Goal: Task Accomplishment & Management: Use online tool/utility

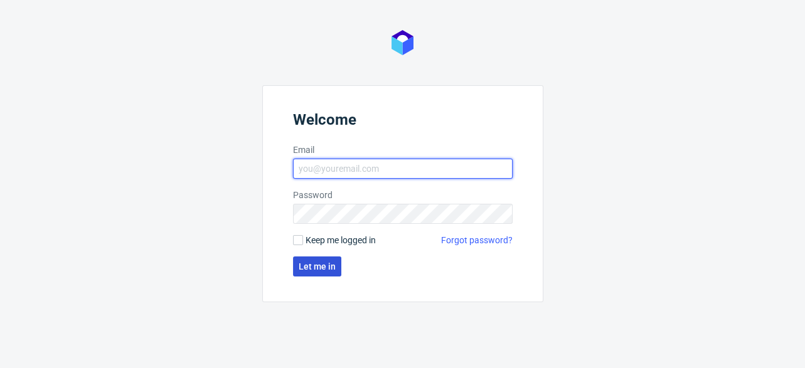
type input "[EMAIL_ADDRESS][DOMAIN_NAME]"
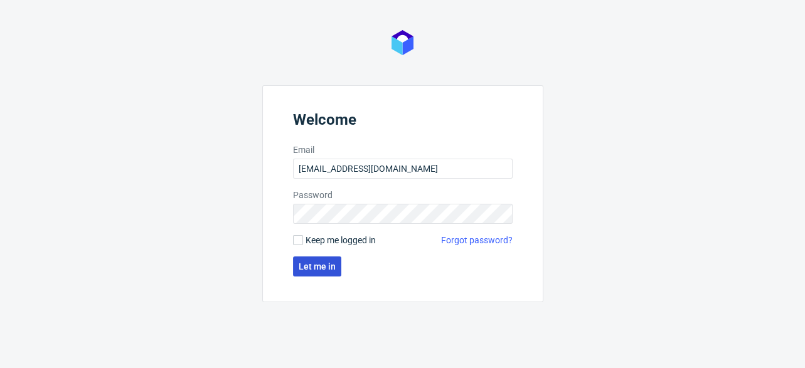
click at [316, 266] on span "Let me in" at bounding box center [317, 266] width 37 height 9
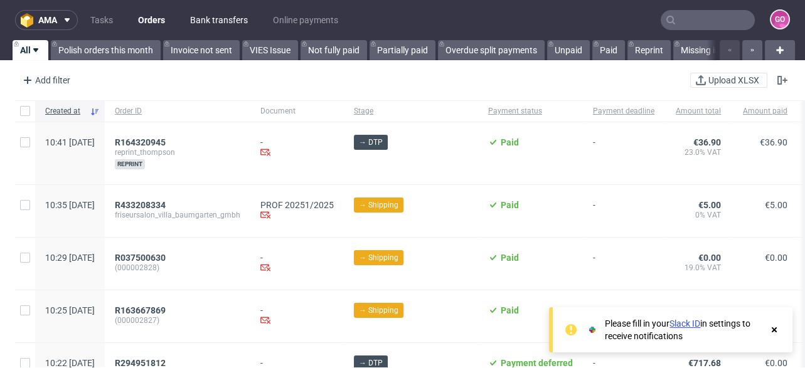
click at [189, 16] on link "Bank transfers" at bounding box center [219, 20] width 73 height 20
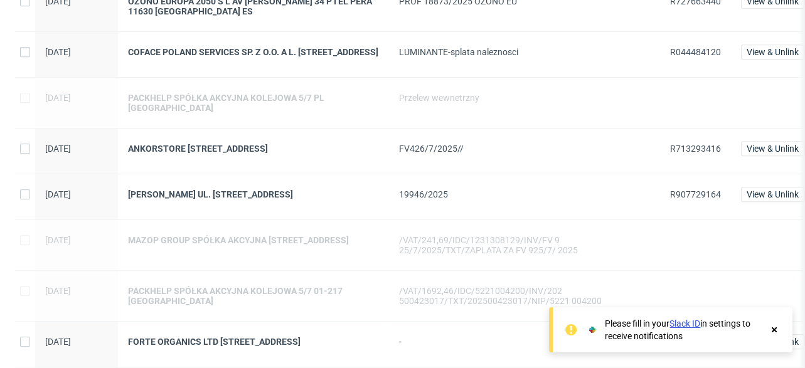
scroll to position [1104, 0]
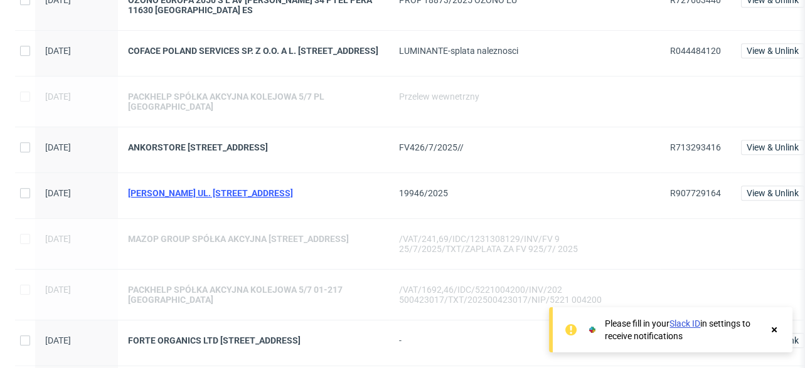
click at [239, 198] on div "[PERSON_NAME] UL. [STREET_ADDRESS]" at bounding box center [253, 193] width 251 height 10
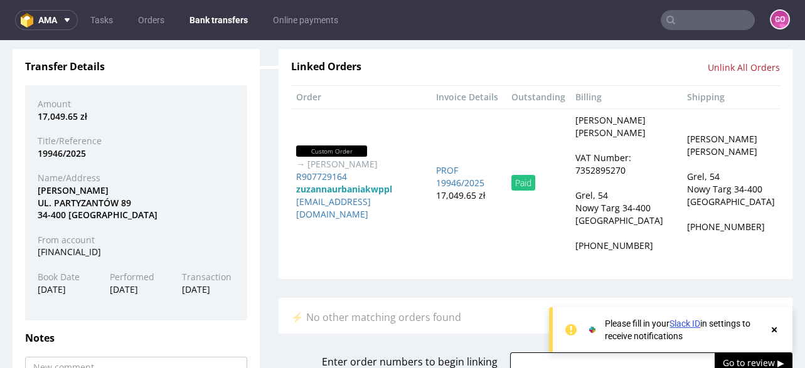
scroll to position [100, 0]
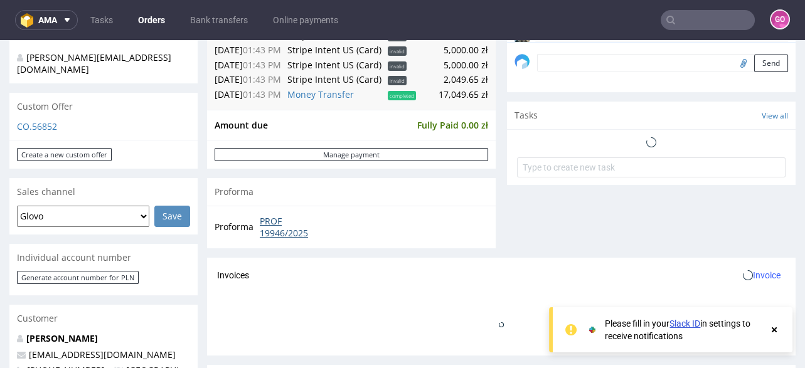
scroll to position [35, 0]
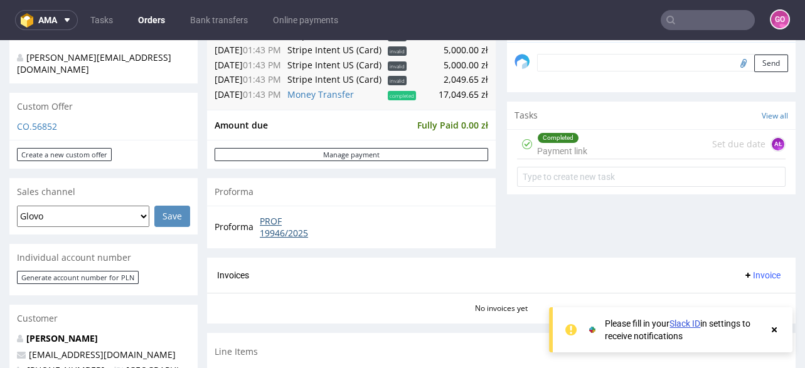
click at [270, 215] on link "PROF 19946/2025" at bounding box center [296, 227] width 72 height 24
click at [208, 17] on link "Bank transfers" at bounding box center [219, 20] width 73 height 20
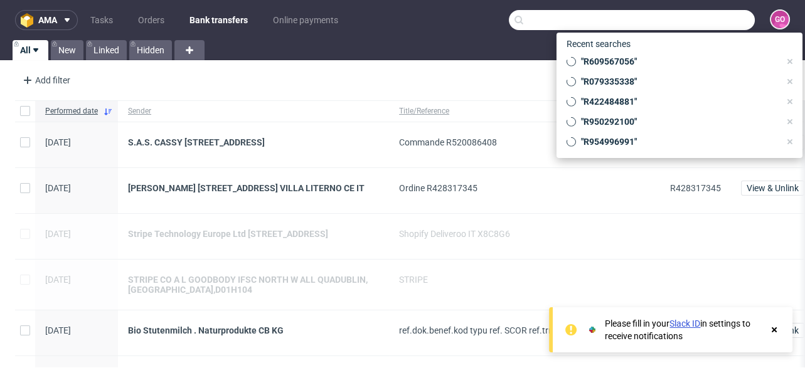
click at [693, 14] on input "text" at bounding box center [632, 20] width 246 height 20
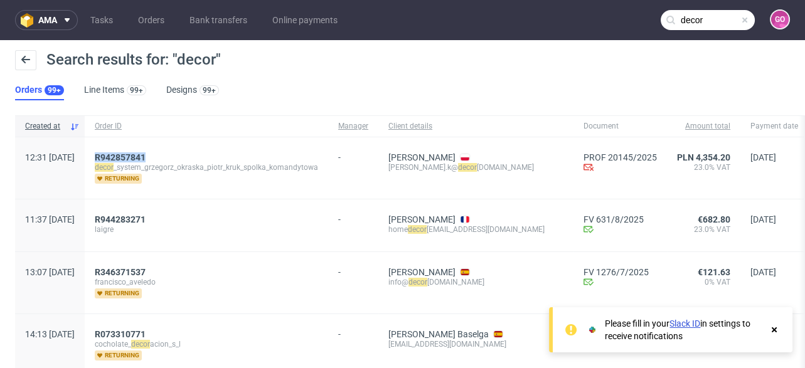
drag, startPoint x: 200, startPoint y: 149, endPoint x: 132, endPoint y: 153, distance: 68.5
click at [132, 153] on div "R942857841 decor _system_grzegorz_okraska_piotr_kruk_spolka_komandytowa returni…" at bounding box center [206, 167] width 243 height 61
copy span "R942857841"
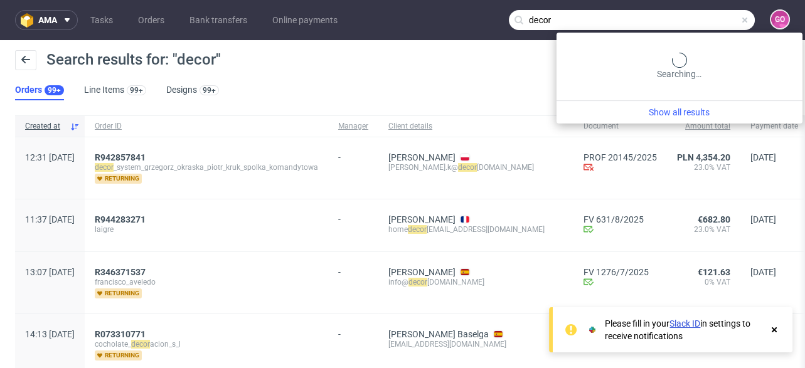
click at [701, 19] on input "decor" at bounding box center [632, 20] width 246 height 20
paste input "R194540383"
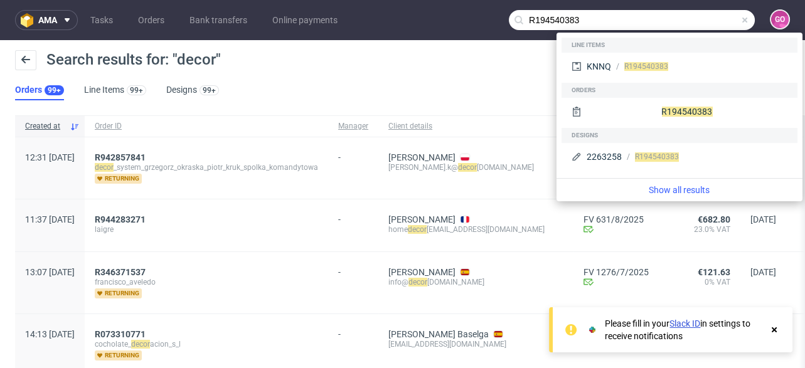
type input "R194540383"
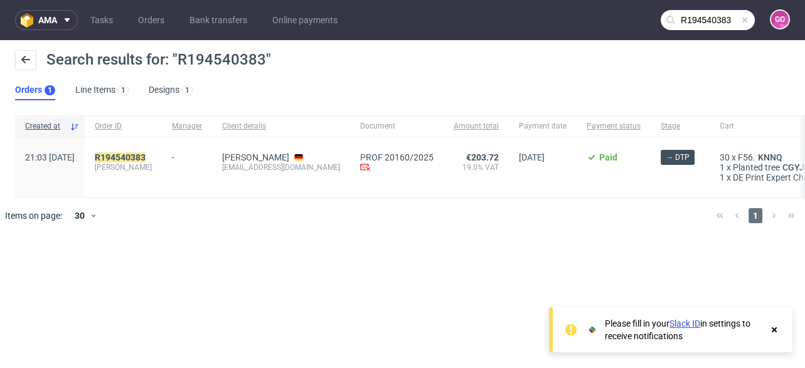
click at [151, 163] on span "[PERSON_NAME]" at bounding box center [123, 168] width 57 height 10
click at [146, 158] on mark "R194540383" at bounding box center [120, 157] width 51 height 10
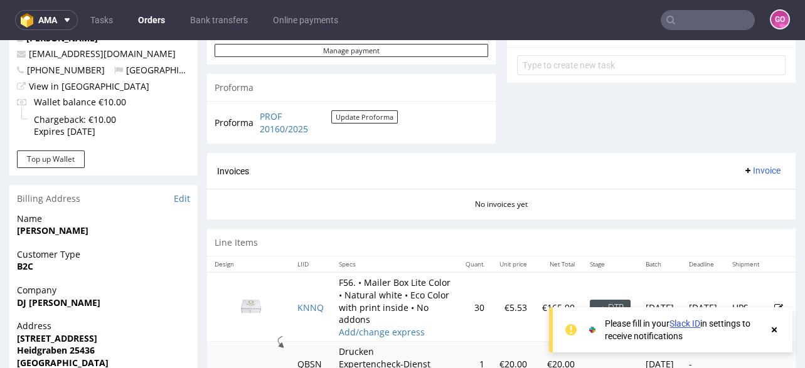
scroll to position [451, 0]
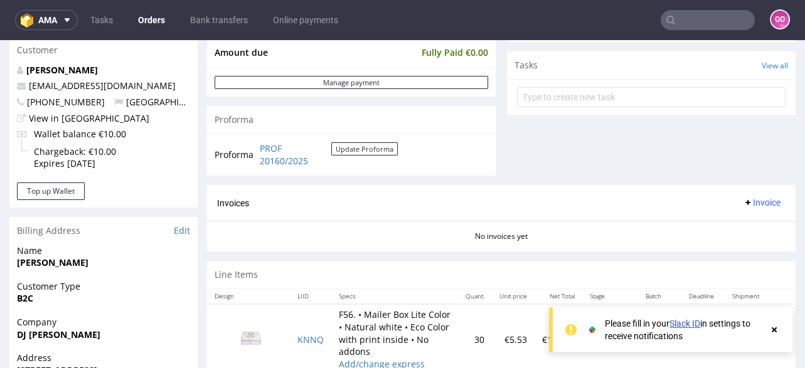
click at [289, 165] on td "PROF 20160/2025 Update Proforma" at bounding box center [327, 154] width 141 height 27
click at [287, 156] on link "PROF 20160/2025" at bounding box center [296, 154] width 72 height 24
click at [682, 24] on input "text" at bounding box center [708, 20] width 94 height 20
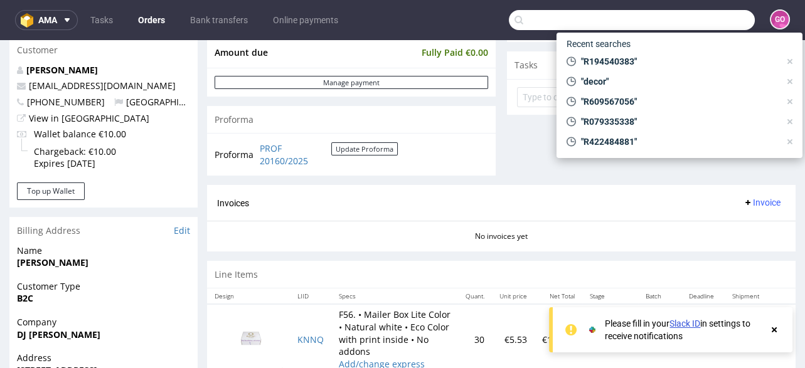
paste input "R077627292"
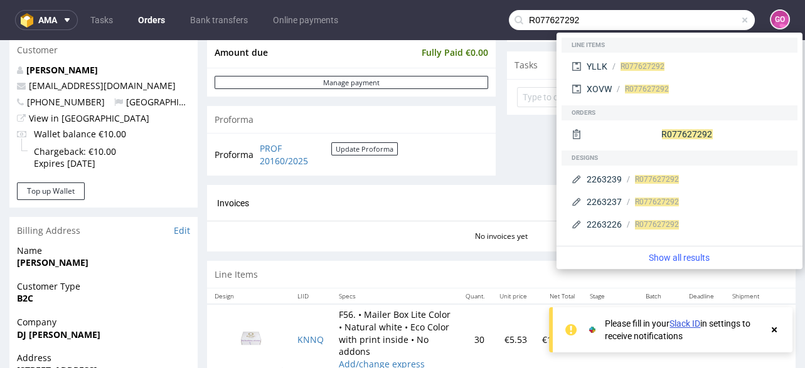
type input "R077627292"
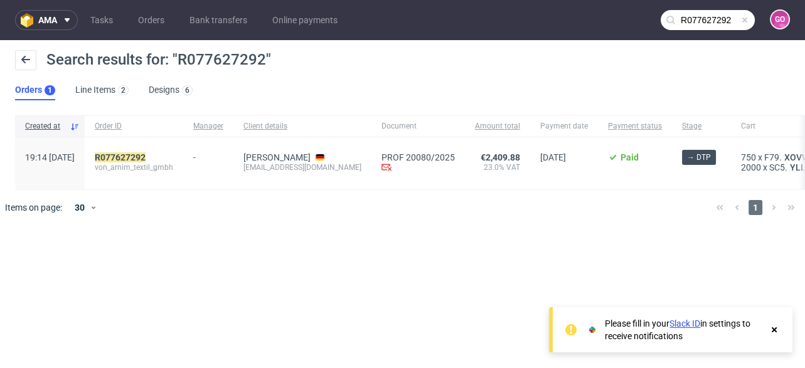
click at [156, 150] on div "R077627292 von_arnim_textil_gmbh" at bounding box center [134, 163] width 99 height 52
click at [146, 154] on mark "R077627292" at bounding box center [120, 157] width 51 height 10
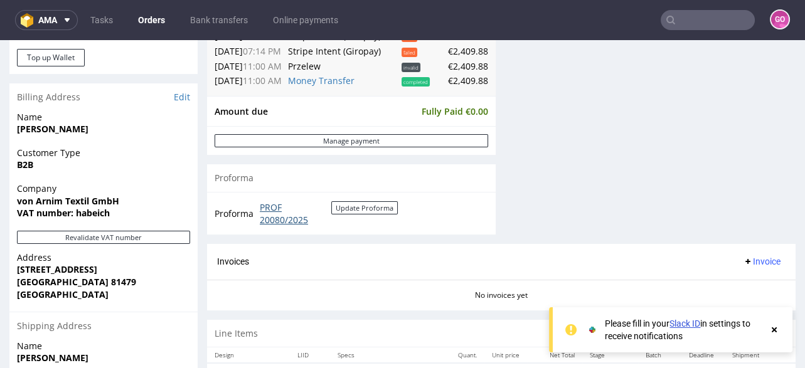
scroll to position [602, 0]
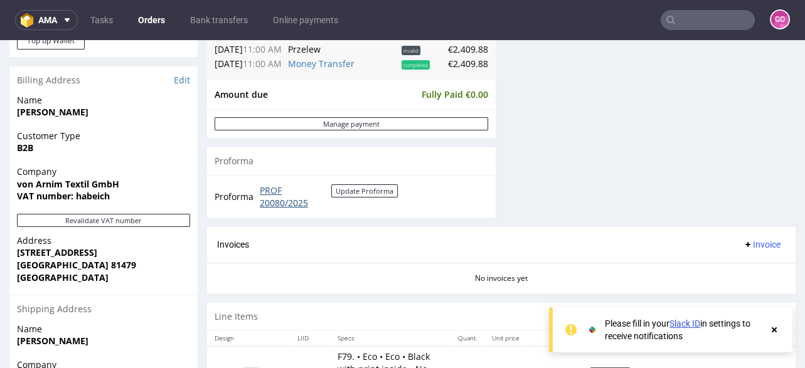
click at [265, 198] on link "PROF 20080/2025" at bounding box center [296, 196] width 72 height 24
click at [223, 24] on link "Bank transfers" at bounding box center [219, 20] width 73 height 20
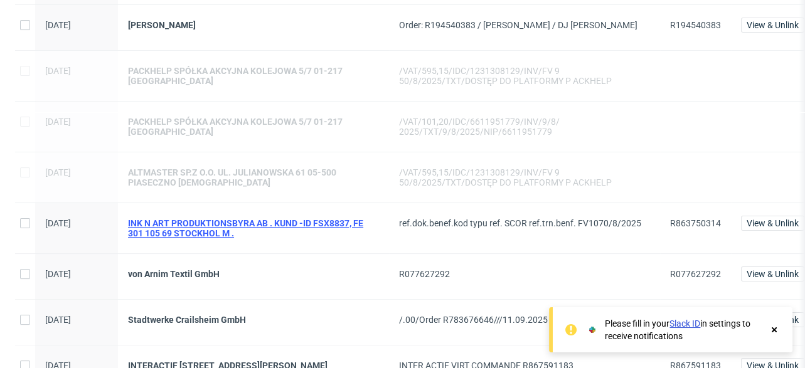
click at [235, 236] on div "INK N ART PRODUKTIONSBYRA AB . KUND -ID FSX8837, FE 301 105 69 STOCKHOL M ." at bounding box center [253, 228] width 251 height 20
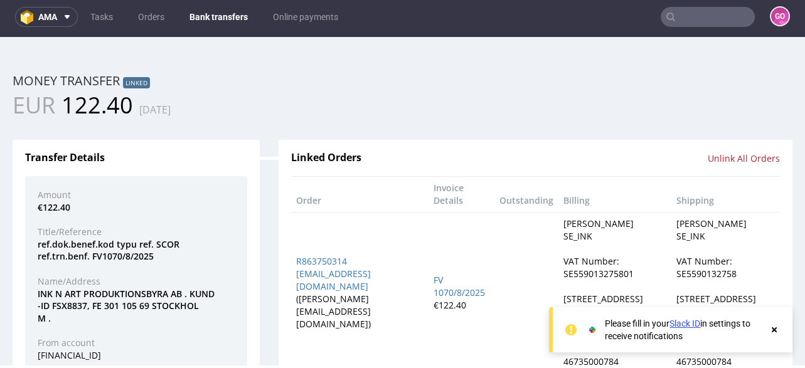
scroll to position [3, 0]
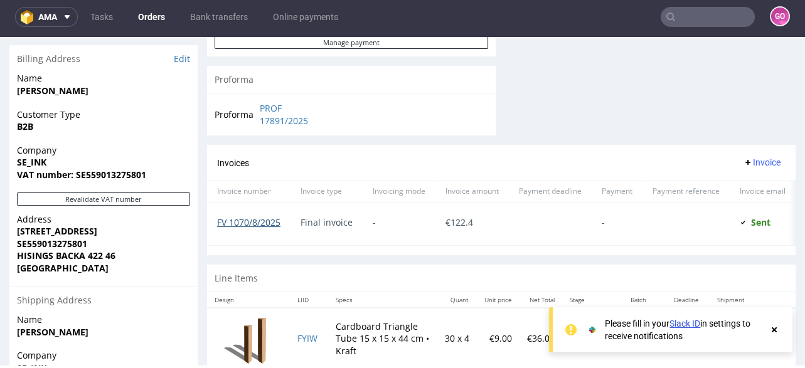
scroll to position [602, 0]
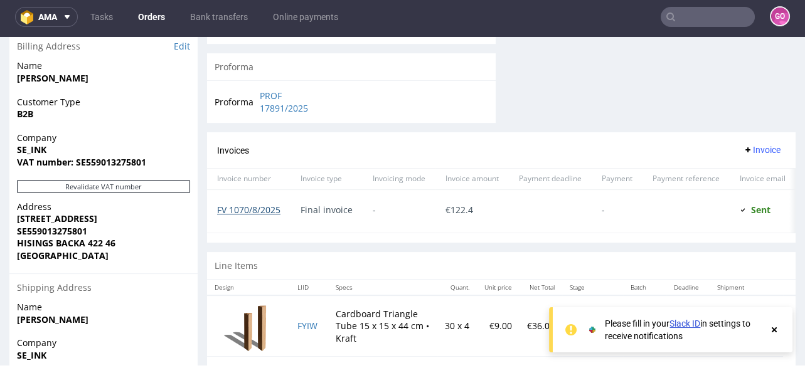
click at [264, 209] on link "FV 1070/8/2025" at bounding box center [248, 210] width 63 height 12
click at [231, 10] on link "Bank transfers" at bounding box center [219, 17] width 73 height 20
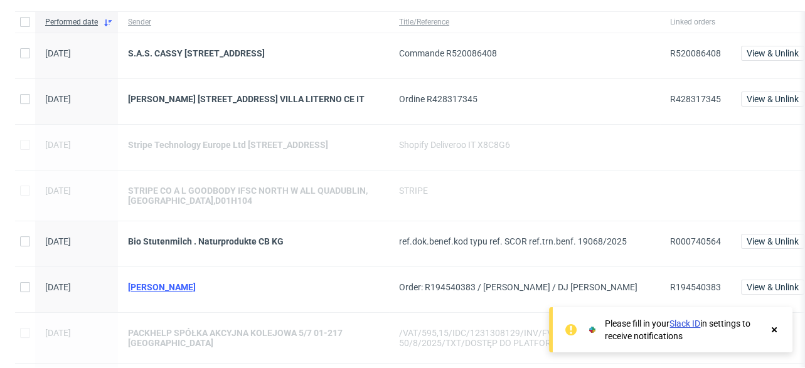
scroll to position [100, 0]
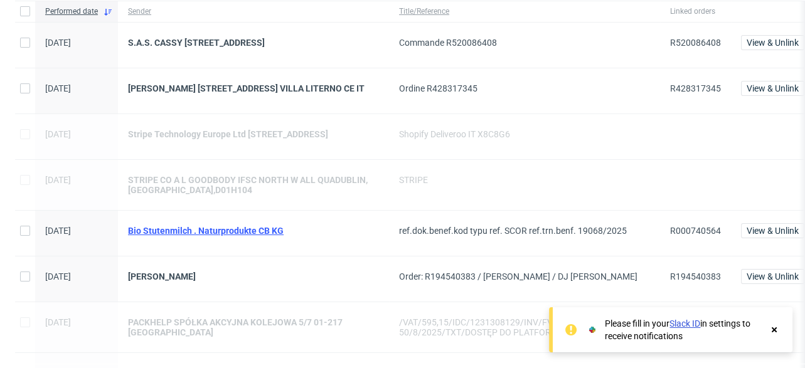
click at [251, 236] on div "Bio Stutenmilch . Naturprodukte CB KG" at bounding box center [253, 231] width 251 height 10
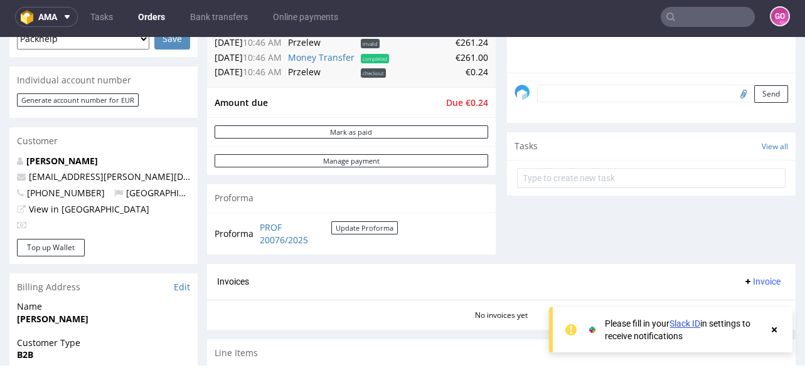
scroll to position [451, 0]
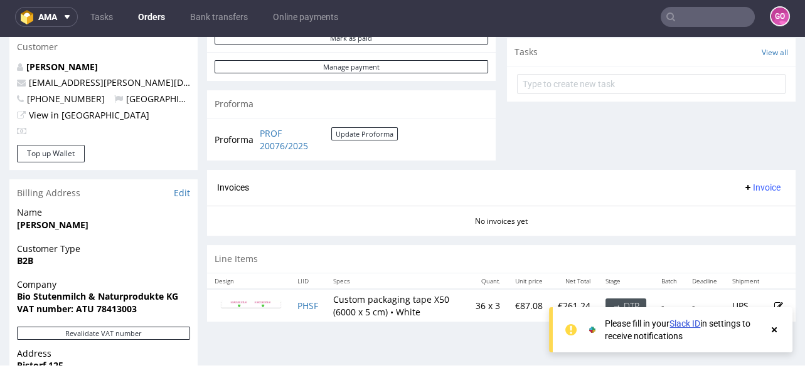
click at [272, 122] on div "Proforma PROF 20076/2025 Update Proforma" at bounding box center [351, 139] width 289 height 43
click at [275, 127] on link "PROF 20076/2025" at bounding box center [296, 139] width 72 height 24
click at [722, 29] on nav "ama Tasks Orders Bank transfers Online payments GO" at bounding box center [402, 17] width 805 height 40
click at [723, 13] on input "text" at bounding box center [708, 17] width 94 height 20
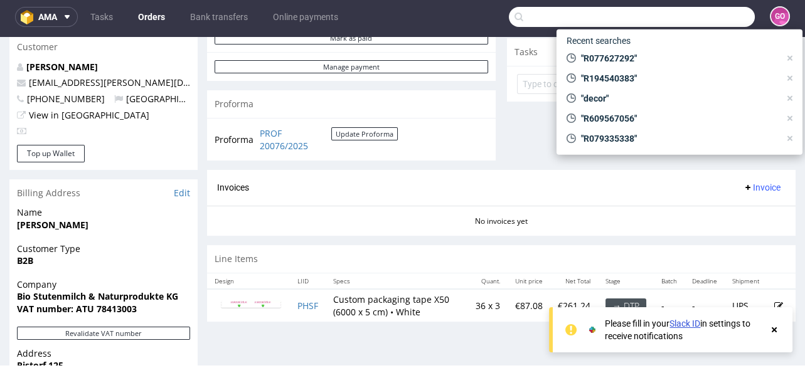
paste input "R489291632"
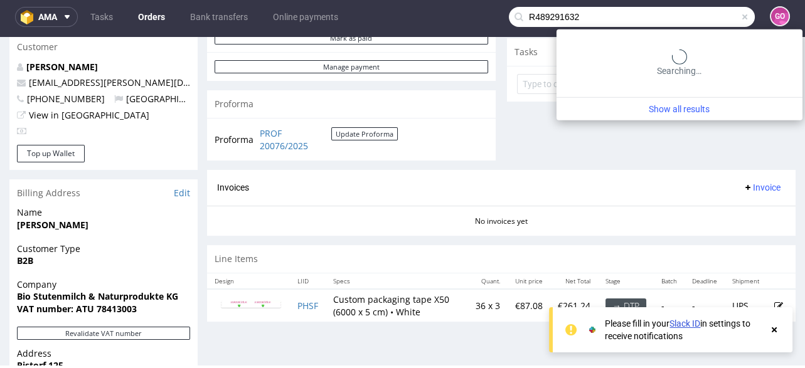
type input "R489291632"
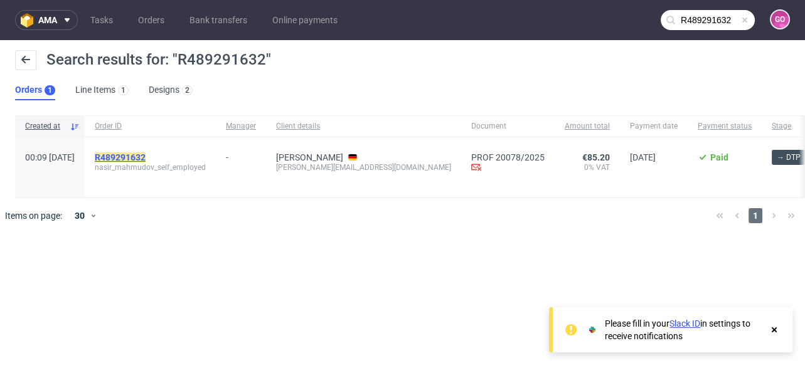
click at [146, 156] on mark "R489291632" at bounding box center [120, 157] width 51 height 10
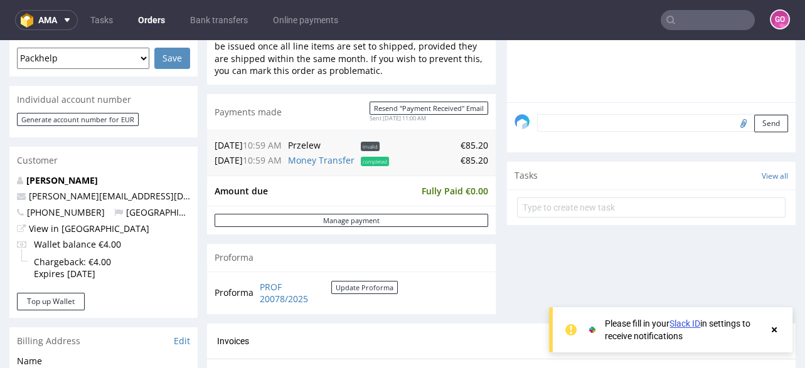
scroll to position [401, 0]
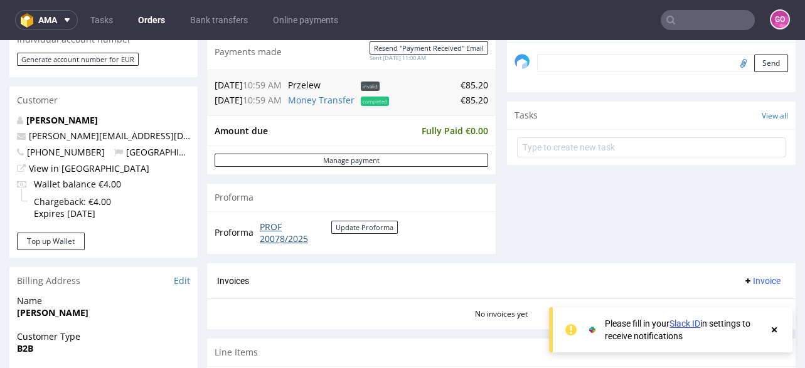
click at [284, 236] on link "PROF 20078/2025" at bounding box center [296, 233] width 72 height 24
click at [666, 16] on icon at bounding box center [671, 20] width 10 height 10
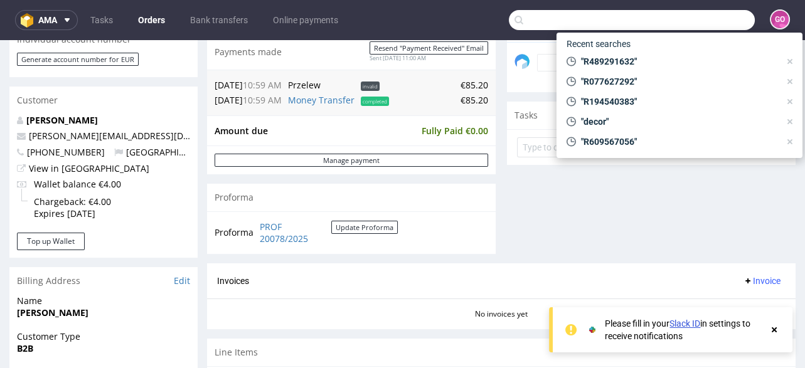
click at [682, 16] on input "text" at bounding box center [632, 20] width 246 height 20
paste input "R932942808"
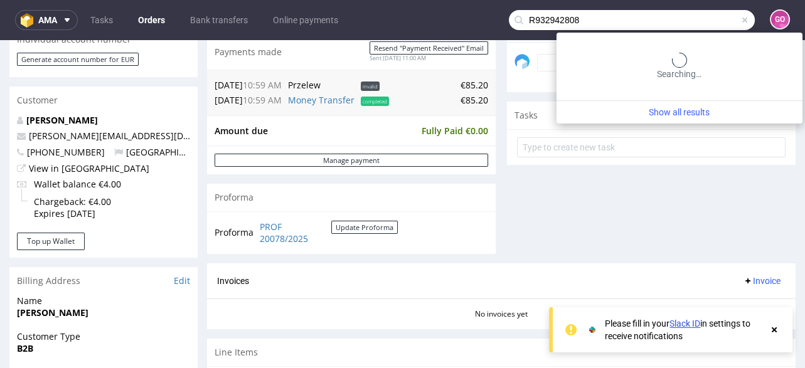
type input "R932942808"
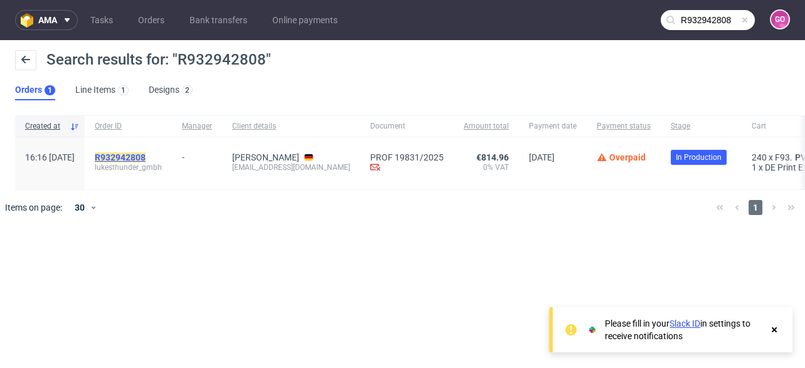
click at [146, 152] on mark "R932942808" at bounding box center [120, 157] width 51 height 10
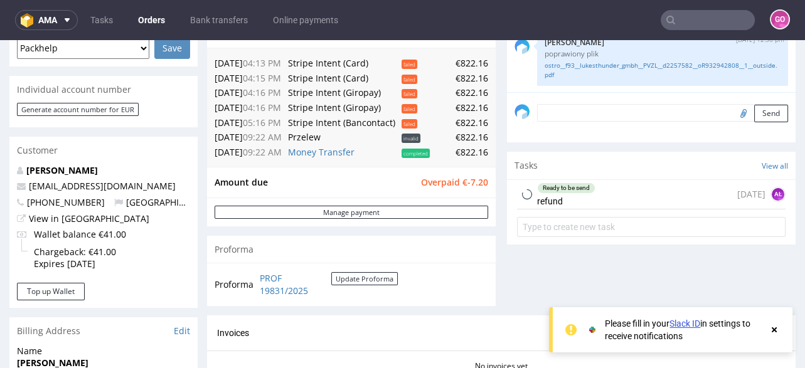
scroll to position [351, 0]
click at [210, 20] on link "Bank transfers" at bounding box center [219, 20] width 73 height 20
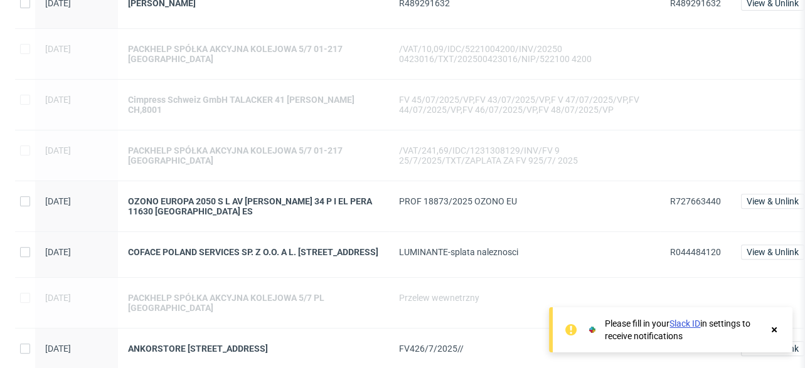
scroll to position [903, 0]
click at [682, 205] on div "R727663440" at bounding box center [695, 206] width 71 height 50
click at [686, 206] on span "R727663440" at bounding box center [695, 201] width 51 height 10
copy span "R727663440"
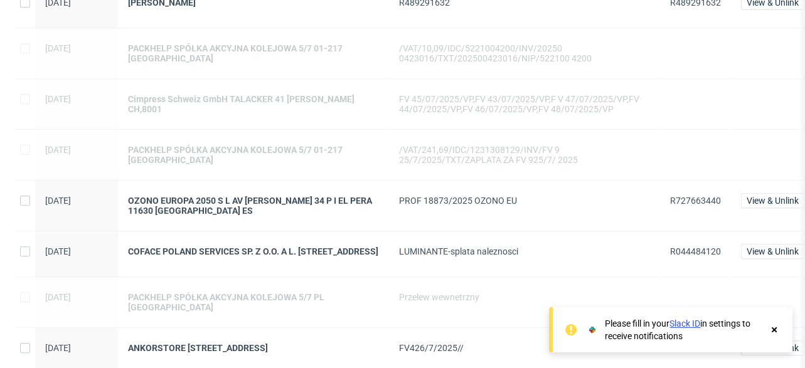
click at [687, 257] on span "R044484120" at bounding box center [695, 252] width 51 height 10
copy span "R044484120"
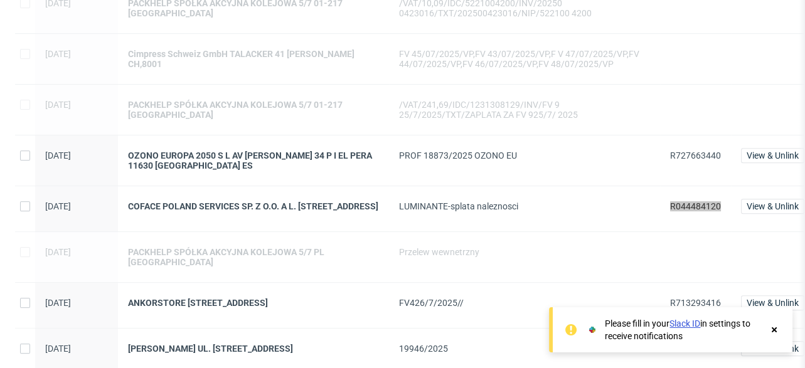
scroll to position [1154, 0]
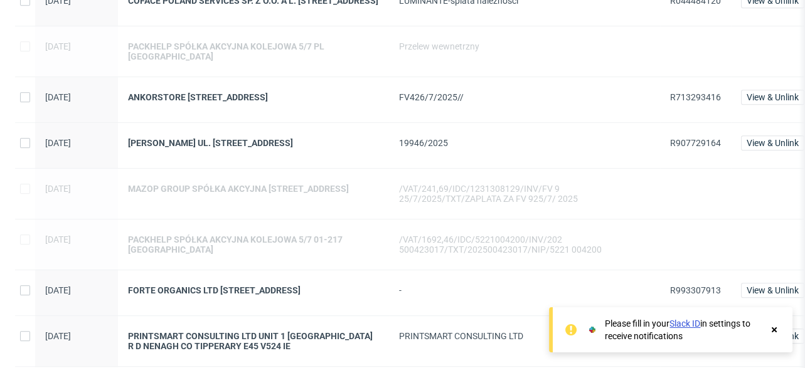
click at [676, 102] on span "R713293416" at bounding box center [695, 97] width 51 height 10
copy span "R713293416"
click at [264, 102] on div "ANKORSTORE [STREET_ADDRESS]" at bounding box center [253, 97] width 251 height 10
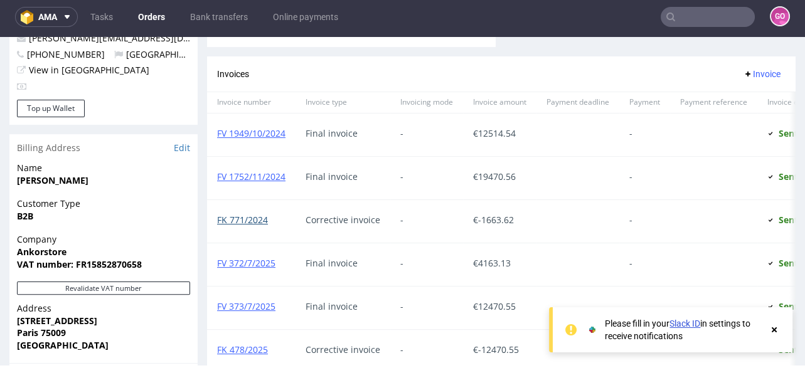
scroll to position [903, 0]
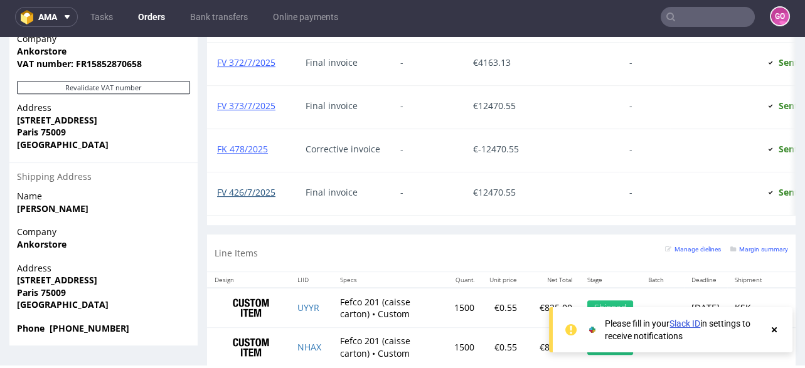
click at [260, 189] on link "FV 426/7/2025" at bounding box center [246, 192] width 58 height 12
click at [243, 21] on link "Bank transfers" at bounding box center [219, 17] width 73 height 20
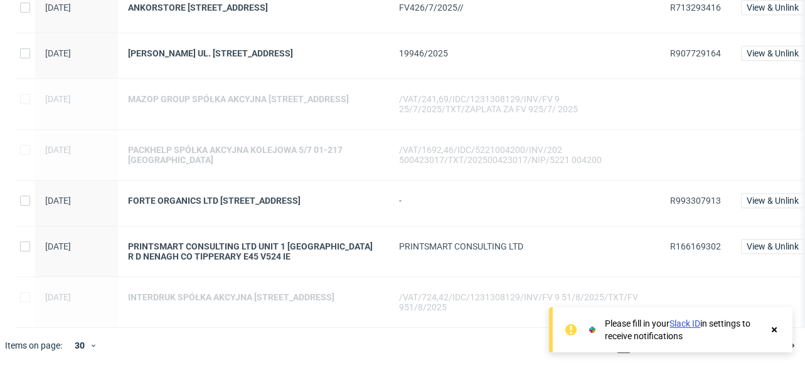
scroll to position [1255, 0]
click at [683, 200] on span "R993307913" at bounding box center [695, 201] width 51 height 10
copy span "R993307913"
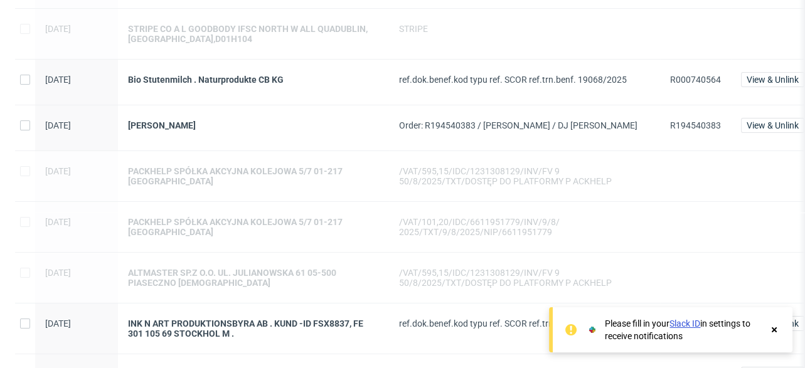
scroll to position [150, 0]
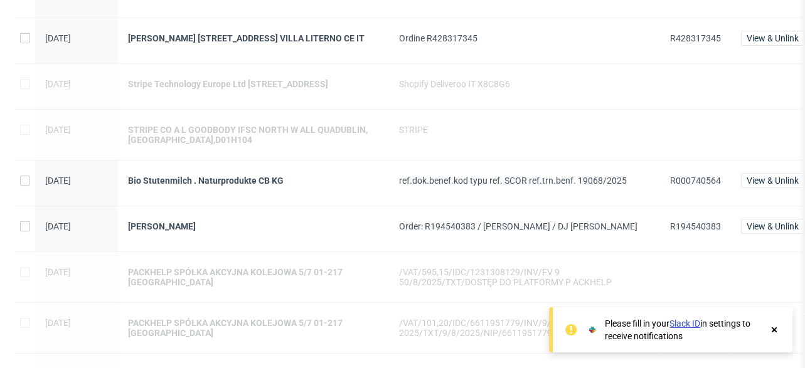
click at [697, 184] on span "R000740564" at bounding box center [695, 181] width 51 height 10
copy span "R000740564"
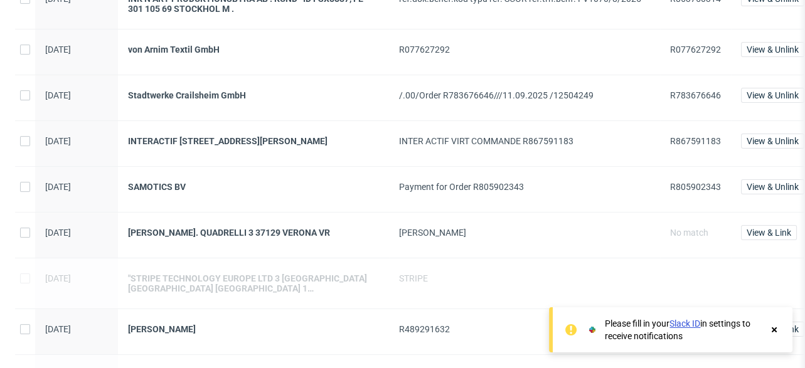
scroll to position [602, 0]
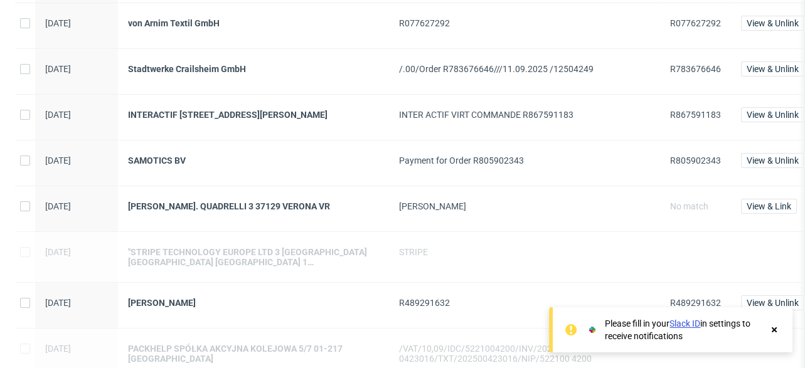
click at [680, 211] on span "No match" at bounding box center [689, 206] width 38 height 10
click at [298, 211] on div "[PERSON_NAME]. QUADRELLI 3 37129 VERONA VR" at bounding box center [253, 206] width 251 height 10
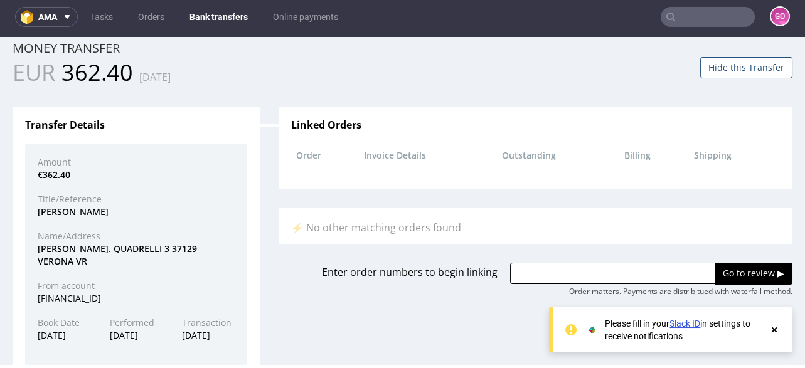
scroll to position [50, 0]
